Goal: Navigation & Orientation: Find specific page/section

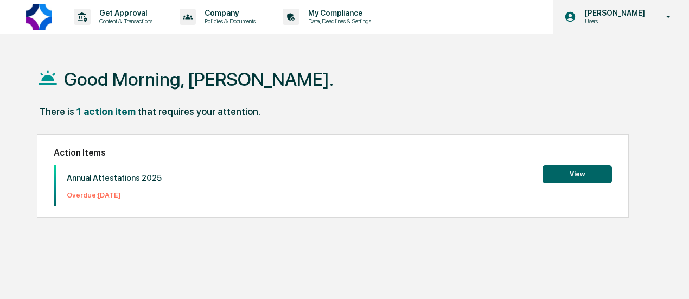
click at [605, 16] on p "[PERSON_NAME]" at bounding box center [613, 13] width 74 height 9
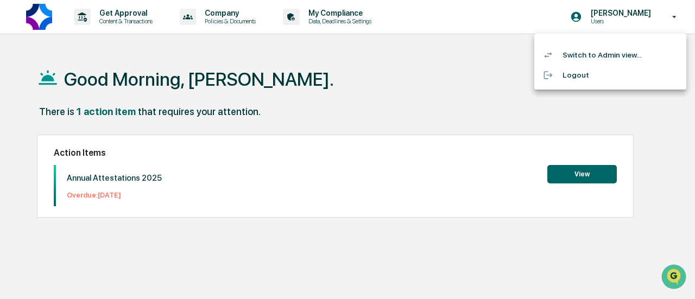
click at [596, 59] on li "Switch to Admin view..." at bounding box center [610, 55] width 152 height 20
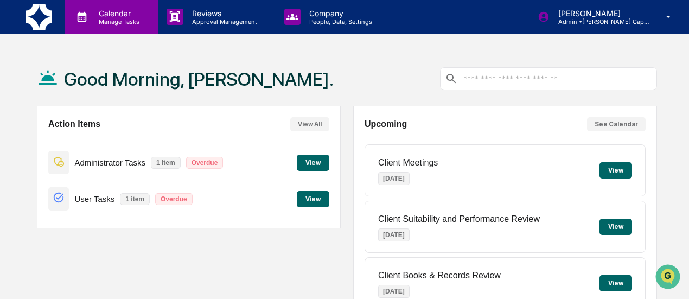
click at [105, 20] on p "Manage Tasks" at bounding box center [117, 22] width 55 height 8
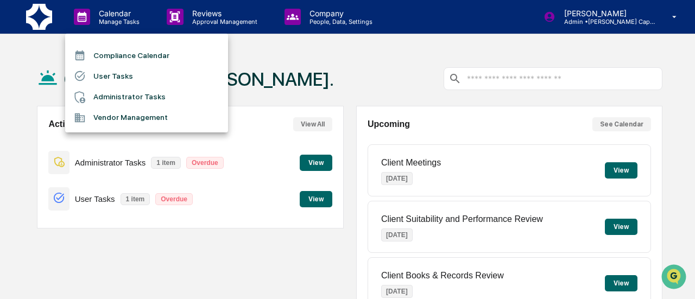
click at [142, 50] on li "Compliance Calendar" at bounding box center [146, 55] width 163 height 21
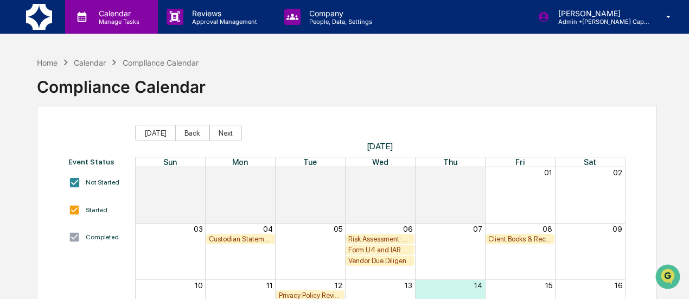
click at [124, 18] on p "Manage Tasks" at bounding box center [117, 22] width 55 height 8
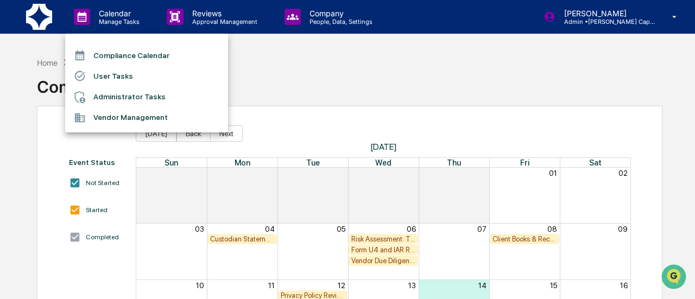
click at [230, 14] on div at bounding box center [347, 149] width 695 height 299
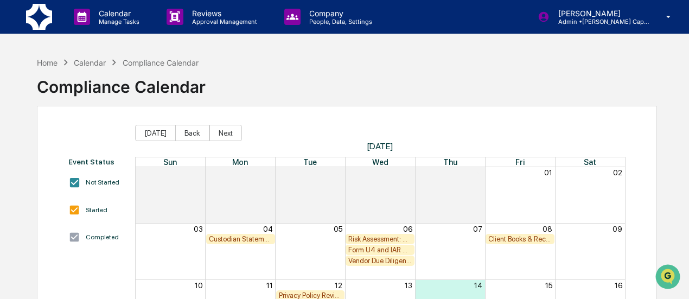
click at [209, 15] on p "Reviews" at bounding box center [222, 13] width 79 height 9
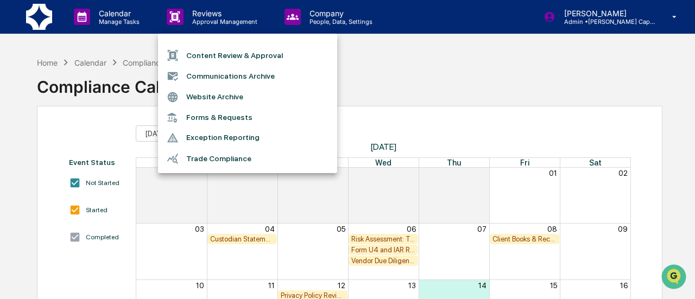
click at [209, 111] on li "Forms & Requests" at bounding box center [247, 117] width 179 height 20
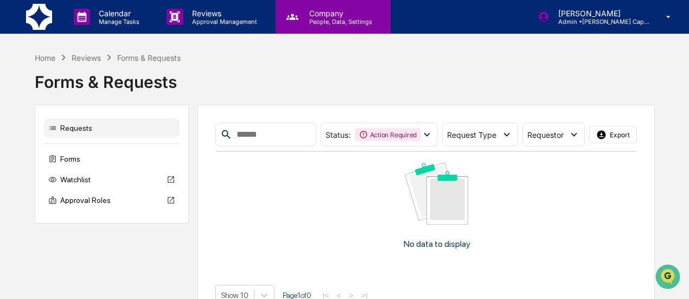
click at [312, 18] on p "People, Data, Settings" at bounding box center [339, 22] width 77 height 8
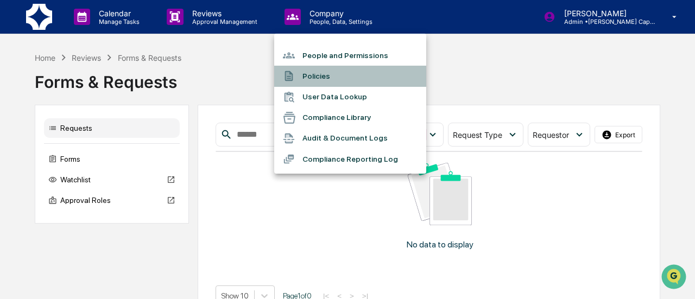
click at [315, 68] on li "Policies" at bounding box center [350, 76] width 152 height 21
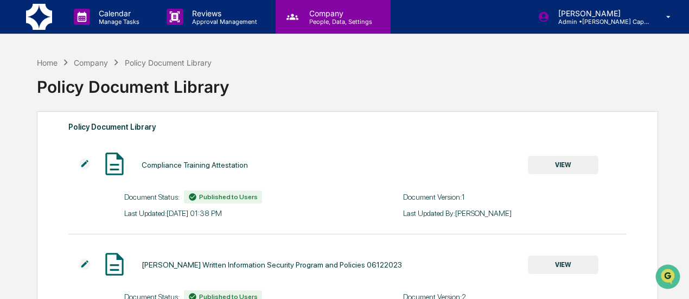
click at [327, 13] on p "Company" at bounding box center [339, 13] width 77 height 9
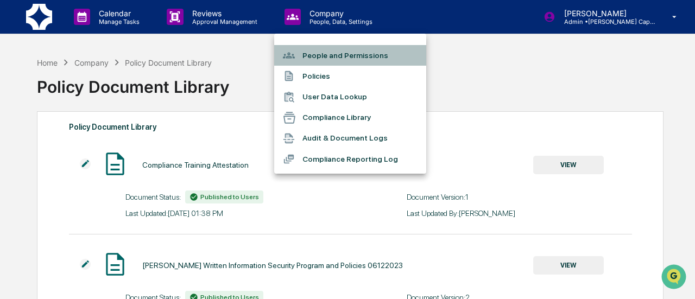
click at [316, 48] on li "People and Permissions" at bounding box center [350, 55] width 152 height 21
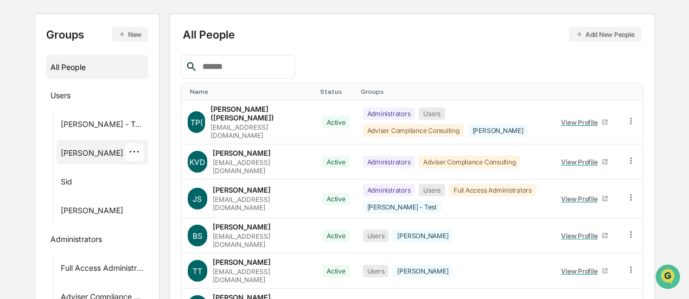
scroll to position [163, 0]
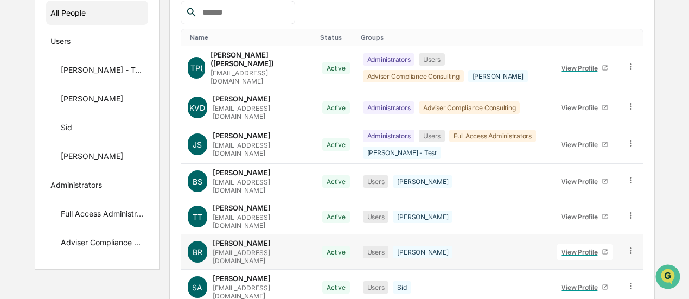
click at [583, 248] on div "View Profile" at bounding box center [581, 252] width 41 height 8
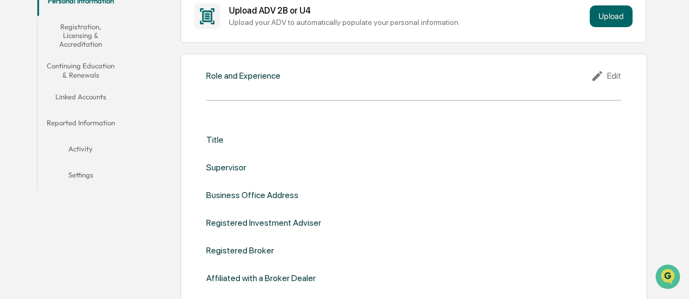
click at [84, 94] on button "Linked Accounts" at bounding box center [80, 99] width 86 height 26
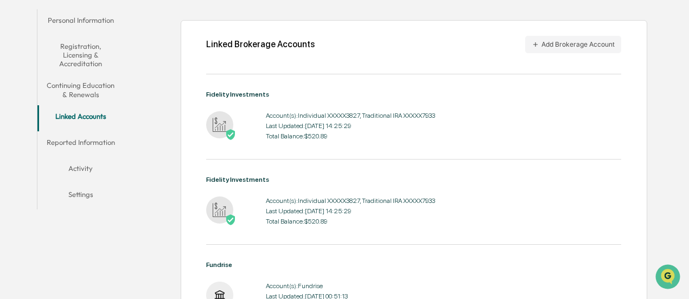
scroll to position [212, 0]
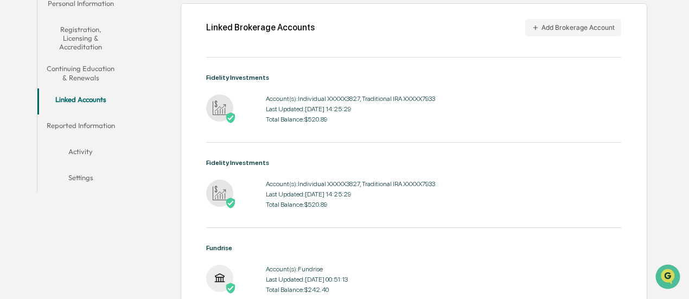
click at [105, 122] on button "Reported Information" at bounding box center [80, 128] width 86 height 26
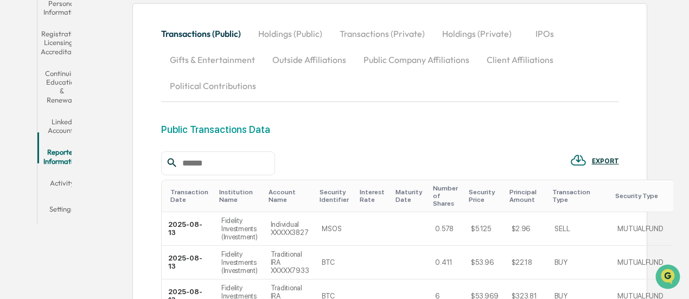
click at [308, 28] on button "Holdings (Public)" at bounding box center [290, 34] width 81 height 26
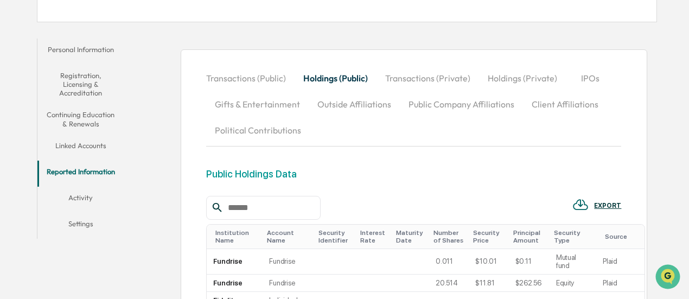
scroll to position [158, 0]
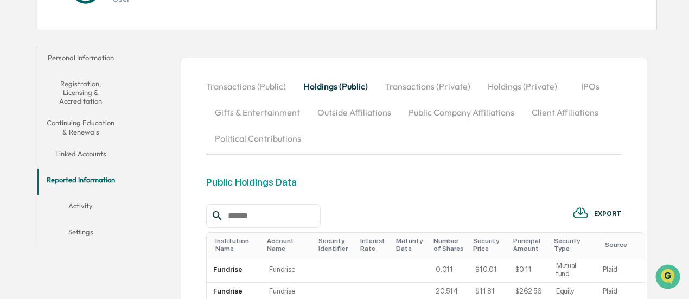
click at [240, 84] on button "Transactions (Public)" at bounding box center [250, 86] width 88 height 26
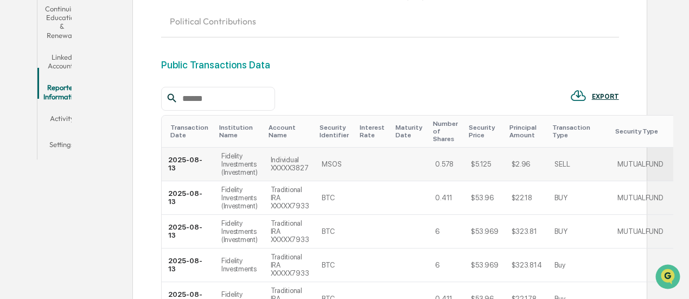
scroll to position [185, 0]
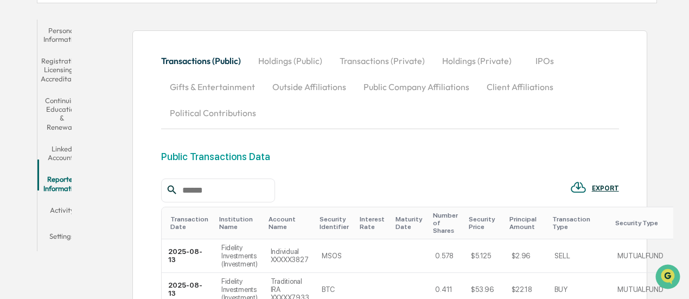
click at [65, 138] on button "Linked Accounts" at bounding box center [61, 153] width 49 height 31
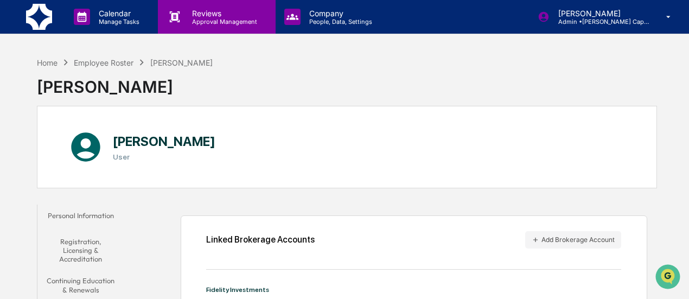
click at [196, 9] on p "Reviews" at bounding box center [222, 13] width 79 height 9
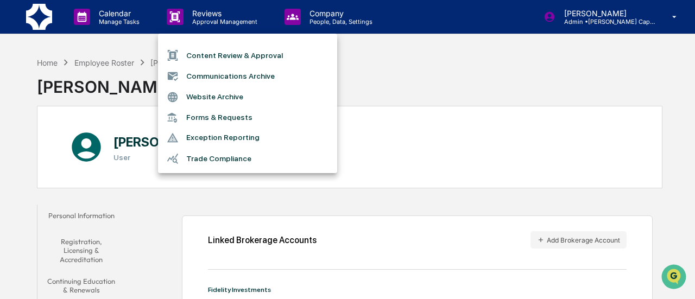
click at [203, 156] on li "Trade Compliance" at bounding box center [247, 158] width 179 height 21
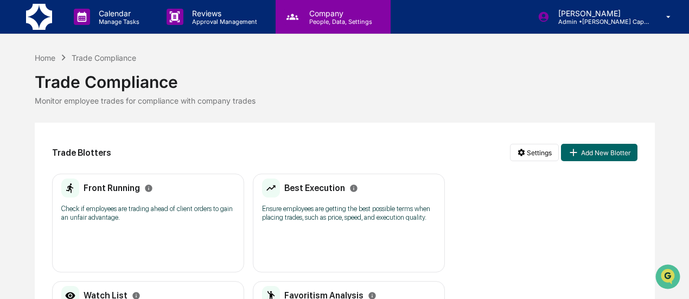
click at [310, 15] on p "Company" at bounding box center [339, 13] width 77 height 9
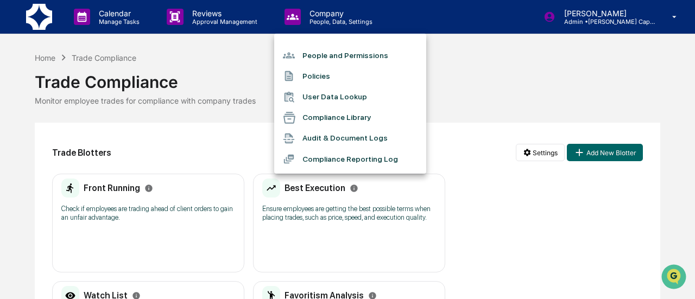
click at [323, 136] on li "Audit & Document Logs" at bounding box center [350, 138] width 152 height 21
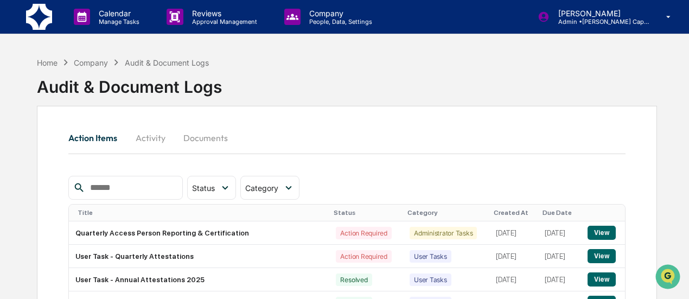
scroll to position [54, 0]
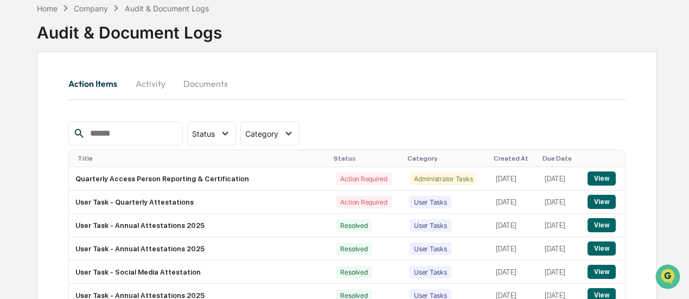
click at [150, 81] on button "Activity" at bounding box center [150, 84] width 49 height 26
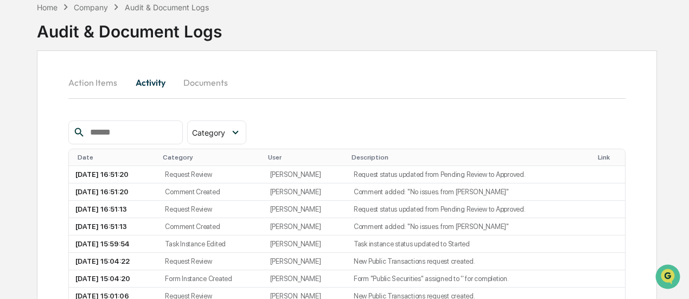
scroll to position [46, 0]
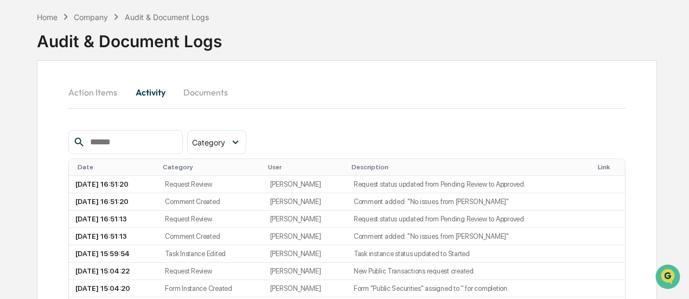
click at [219, 89] on button "Documents" at bounding box center [206, 92] width 62 height 26
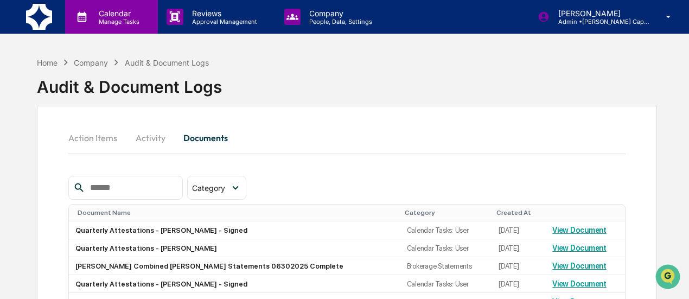
click at [119, 19] on p "Manage Tasks" at bounding box center [117, 22] width 55 height 8
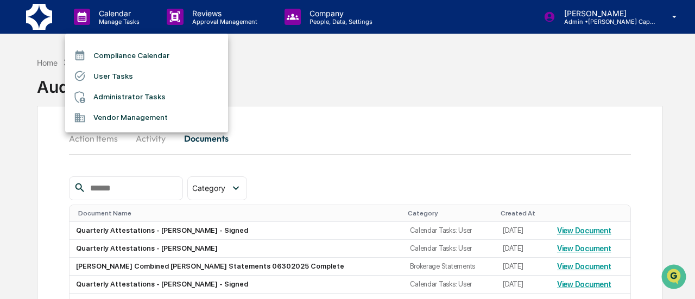
click at [194, 22] on div at bounding box center [347, 149] width 695 height 299
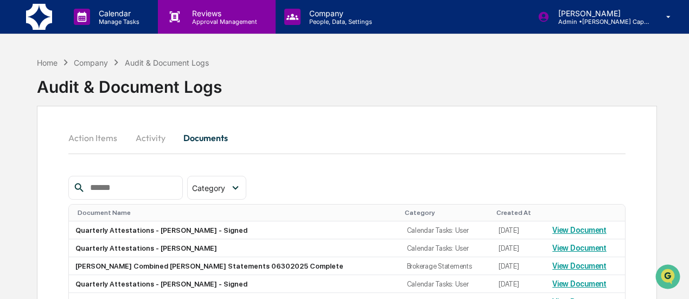
click at [211, 17] on div "Reviews Approval Management" at bounding box center [222, 17] width 79 height 17
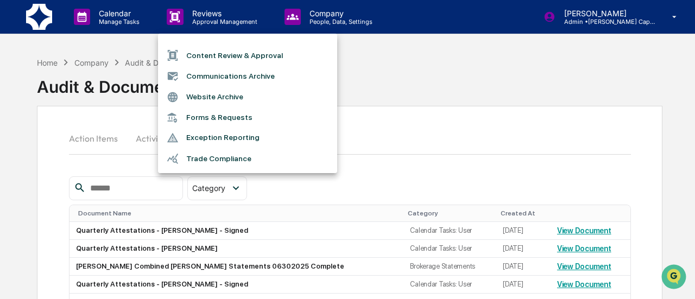
click at [312, 19] on div at bounding box center [347, 149] width 695 height 299
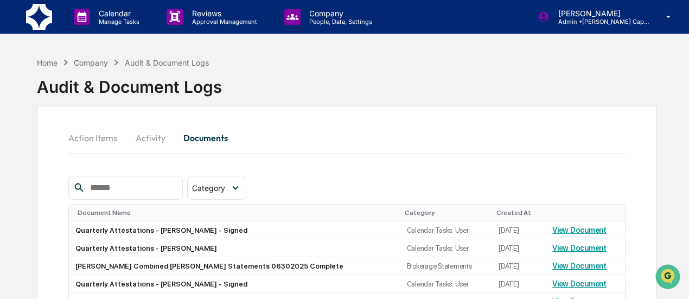
click at [312, 19] on p "People, Data, Settings" at bounding box center [339, 22] width 77 height 8
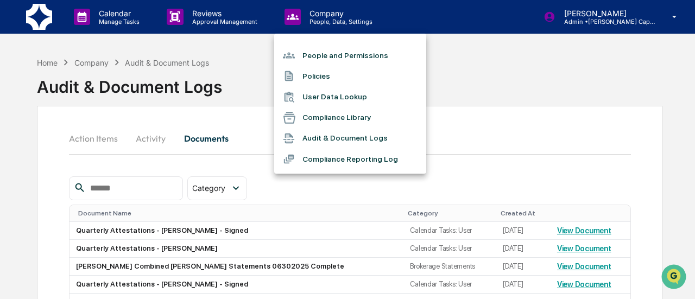
click at [306, 93] on li "User Data Lookup" at bounding box center [350, 97] width 152 height 21
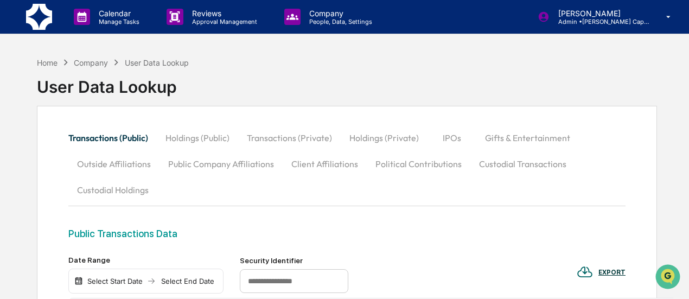
click at [139, 185] on button "Custodial Holdings" at bounding box center [112, 190] width 89 height 26
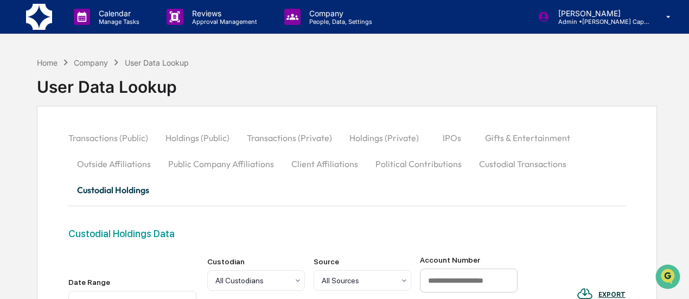
click at [96, 62] on div "Company" at bounding box center [91, 62] width 34 height 9
click at [96, 55] on div "Home Company User Data Lookup User Data Lookup" at bounding box center [113, 79] width 152 height 54
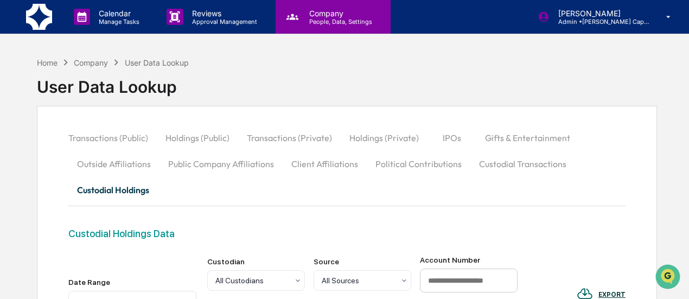
click at [339, 12] on p "Company" at bounding box center [339, 13] width 77 height 9
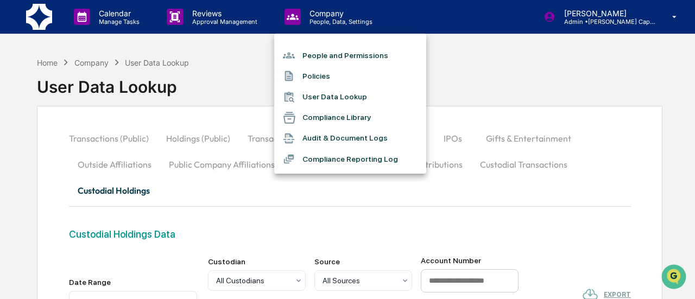
click at [207, 11] on div at bounding box center [347, 149] width 695 height 299
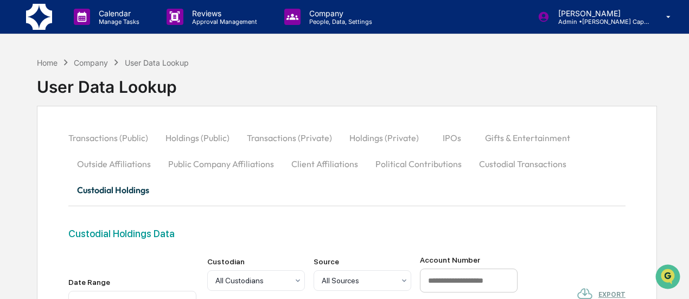
click at [207, 11] on p "Reviews" at bounding box center [222, 13] width 79 height 9
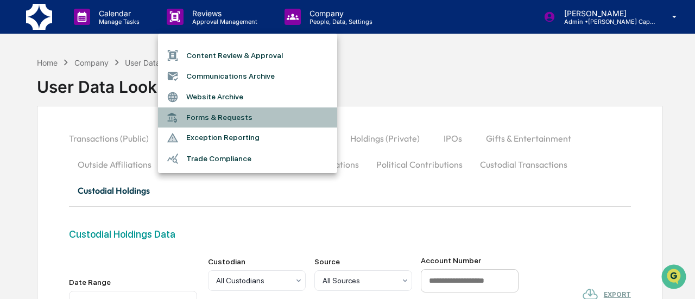
click at [208, 112] on li "Forms & Requests" at bounding box center [247, 117] width 179 height 20
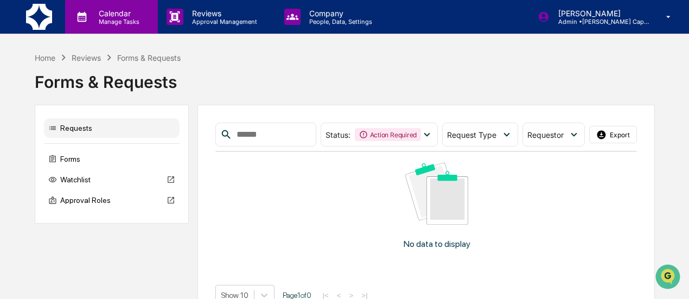
click at [109, 20] on p "Manage Tasks" at bounding box center [117, 22] width 55 height 8
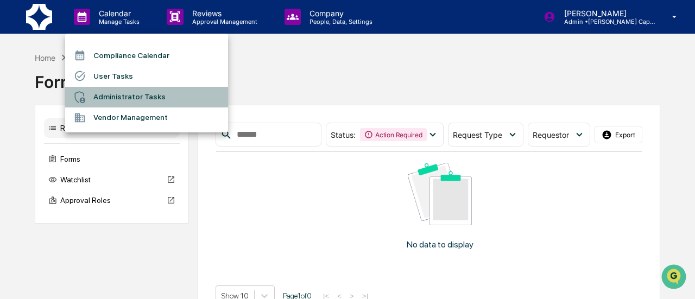
click at [134, 90] on li "Administrator Tasks" at bounding box center [146, 97] width 163 height 21
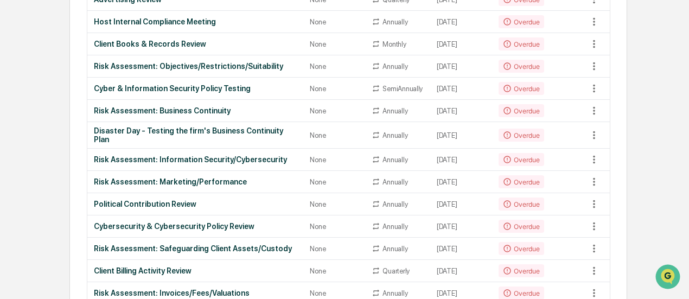
scroll to position [597, 0]
